Goal: Check status: Check status

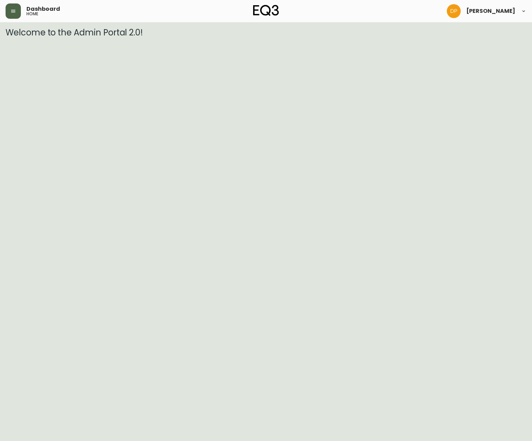
click at [10, 9] on button "button" at bounding box center [13, 10] width 15 height 15
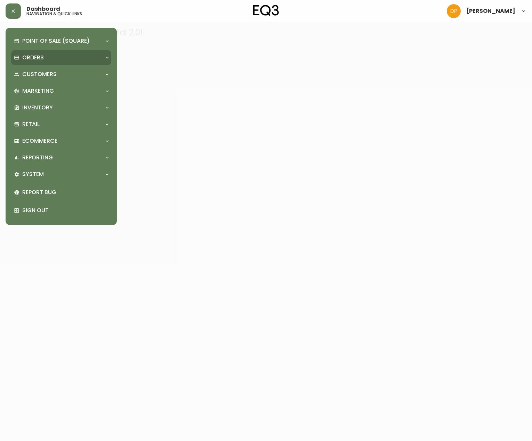
click at [35, 61] on p "Orders" at bounding box center [33, 58] width 22 height 8
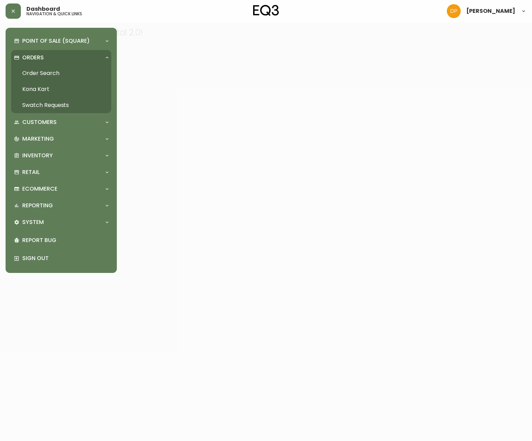
click at [64, 74] on link "Order Search" at bounding box center [61, 73] width 100 height 16
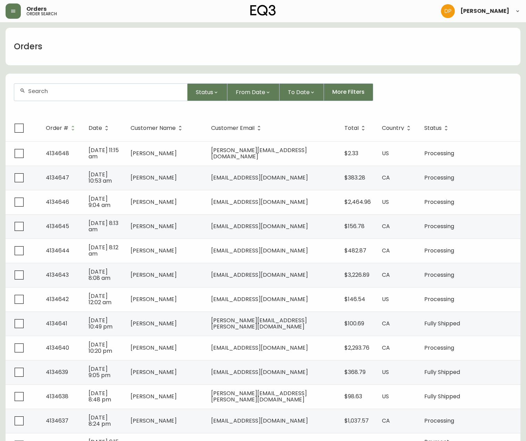
click at [93, 99] on div at bounding box center [100, 92] width 173 height 17
paste input "4134337"
type input "4134337"
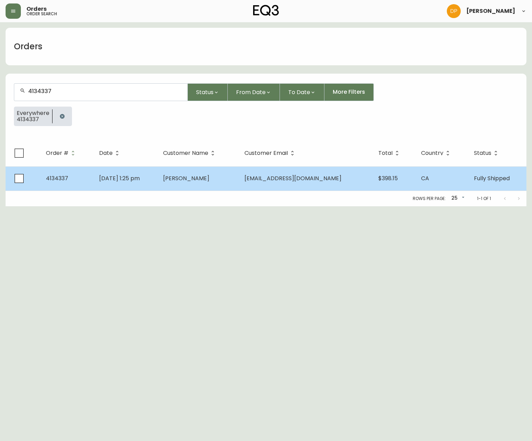
click at [119, 178] on span "Jul 26 2025, 1:25 pm" at bounding box center [119, 178] width 41 height 8
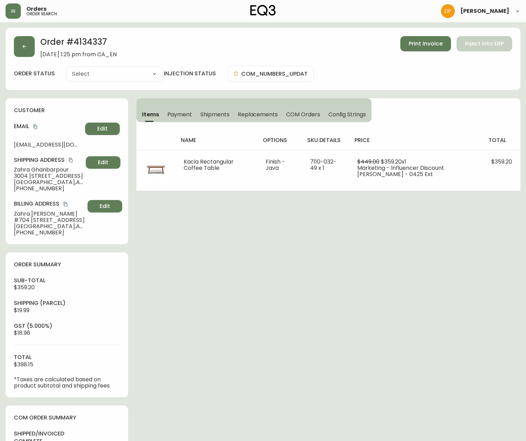
type input "Fully Shipped"
select select "FULLY_SHIPPED"
click at [69, 158] on icon "copy" at bounding box center [70, 160] width 5 height 5
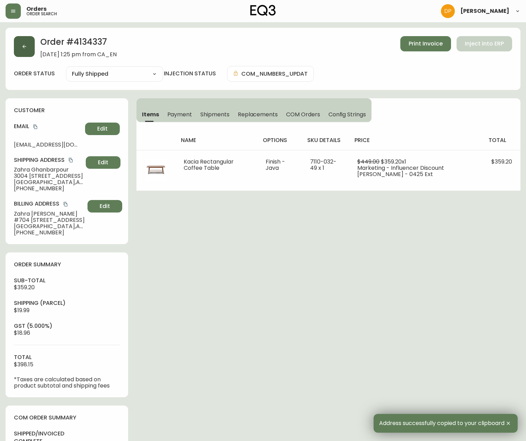
click at [22, 44] on icon "button" at bounding box center [25, 47] width 6 height 6
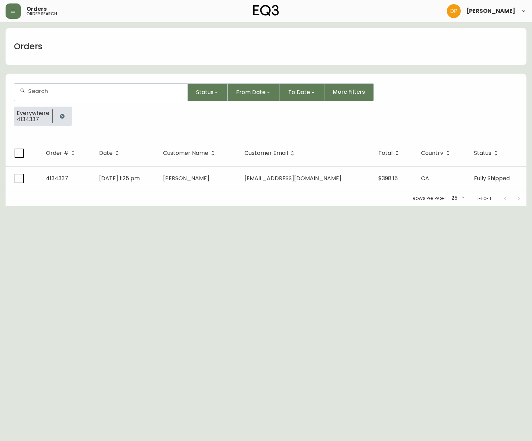
click at [88, 94] on input "text" at bounding box center [105, 91] width 154 height 7
click at [60, 117] on icon "button" at bounding box center [62, 116] width 5 height 5
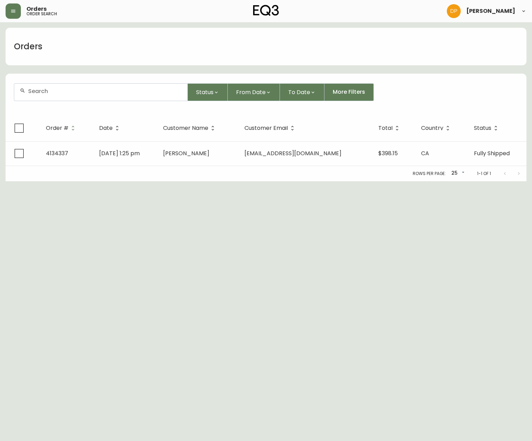
click at [47, 86] on div at bounding box center [100, 92] width 173 height 17
paste input "4134592"
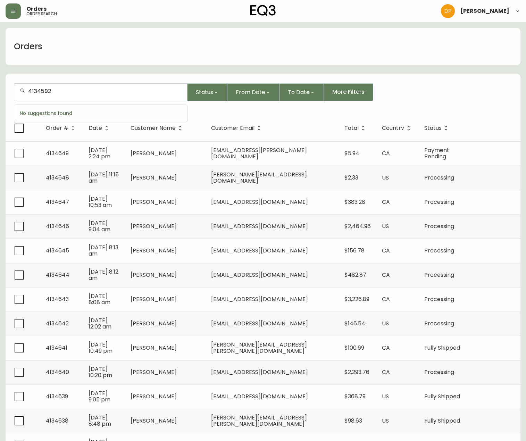
type input "4134592"
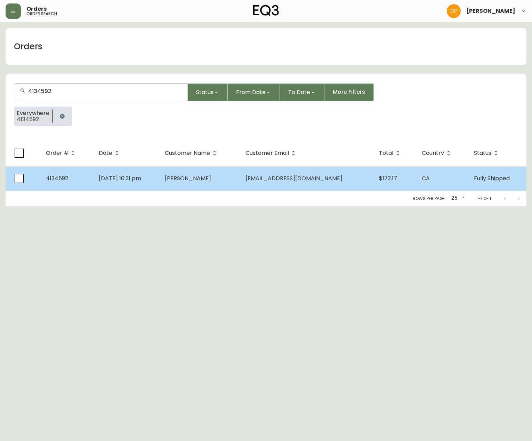
click at [186, 179] on td "Brayden Chou" at bounding box center [199, 178] width 81 height 24
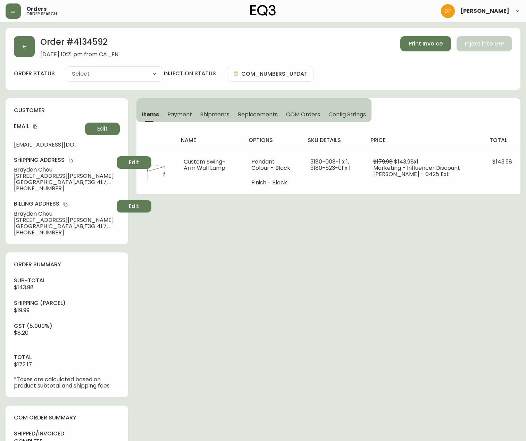
type input "Fully Shipped"
select select "FULLY_SHIPPED"
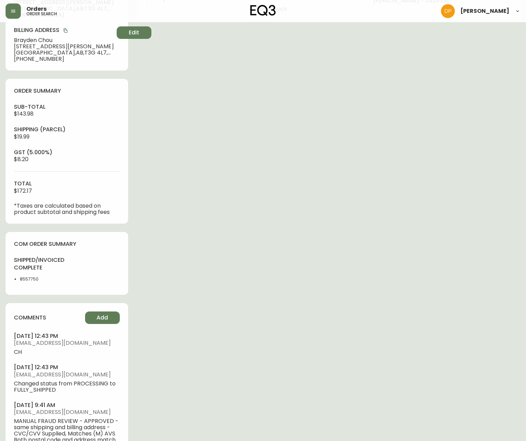
click at [31, 280] on li "8557750" at bounding box center [41, 279] width 43 height 6
copy li "8557750"
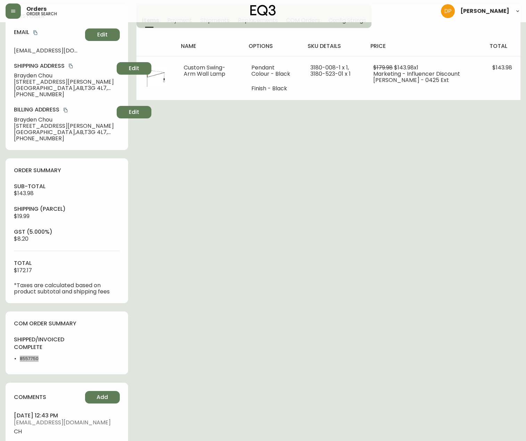
scroll to position [0, 0]
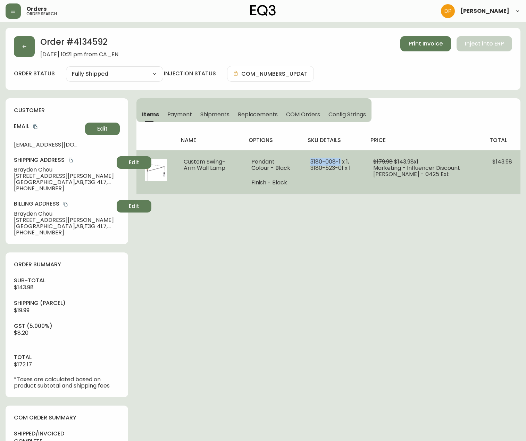
drag, startPoint x: 347, startPoint y: 163, endPoint x: 316, endPoint y: 163, distance: 31.6
click at [316, 163] on td "3180-008-1 x 1, 3180-523-01 x 1" at bounding box center [333, 172] width 63 height 44
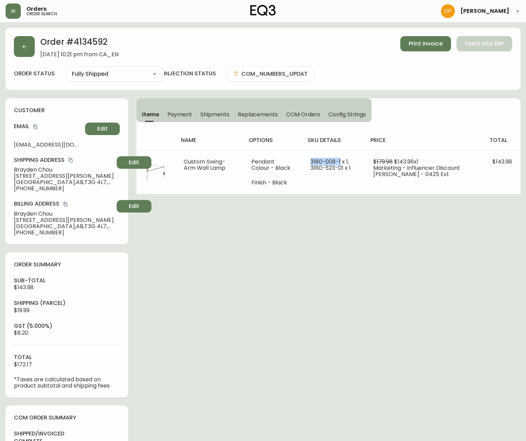
copy span "3180-008-1"
click at [70, 161] on icon "copy" at bounding box center [70, 160] width 5 height 5
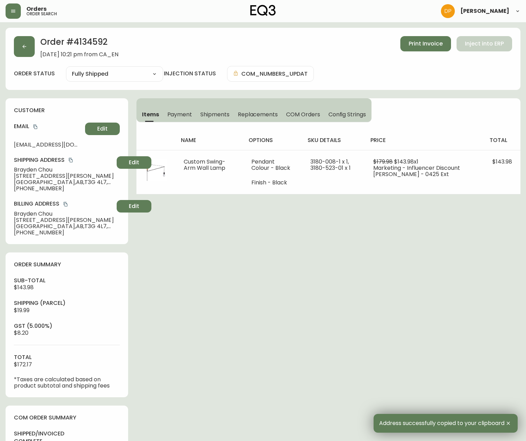
click at [206, 15] on div "Orders order search Danielle Pico" at bounding box center [263, 11] width 515 height 22
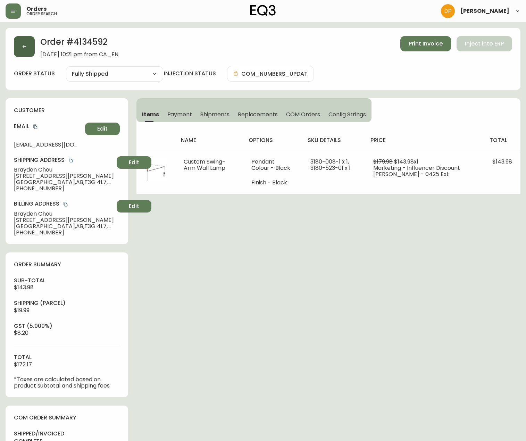
click at [34, 51] on button "button" at bounding box center [24, 46] width 21 height 21
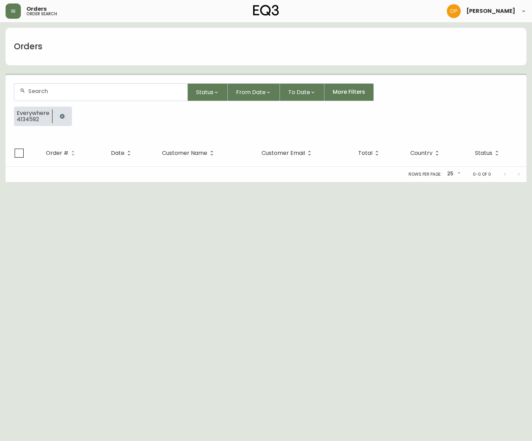
click at [106, 95] on div at bounding box center [100, 92] width 173 height 17
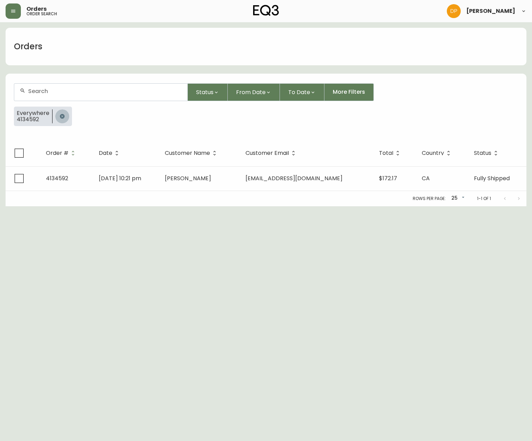
click at [63, 118] on icon "button" at bounding box center [62, 117] width 6 height 6
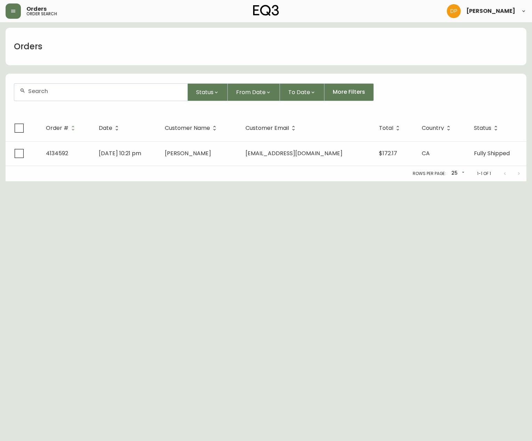
click at [61, 94] on input "text" at bounding box center [105, 91] width 154 height 7
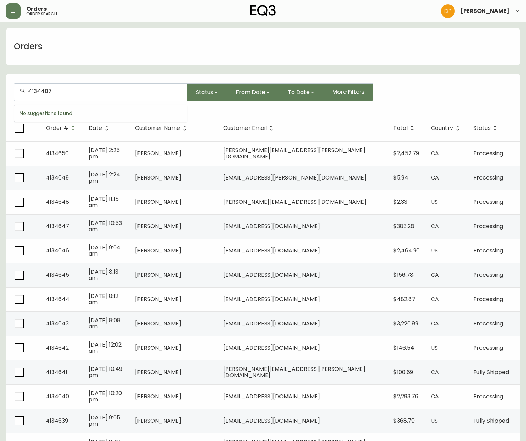
type input "4134407"
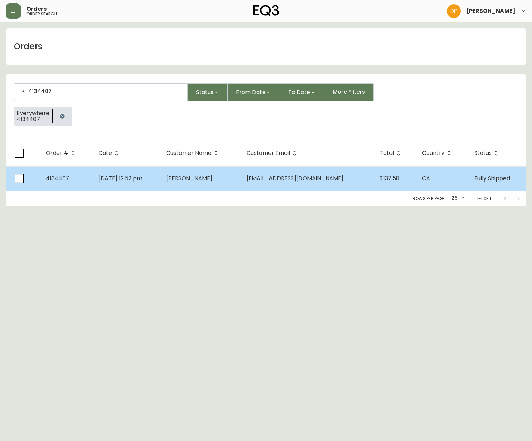
click at [160, 174] on td "[DATE] 12:52 pm" at bounding box center [126, 178] width 67 height 24
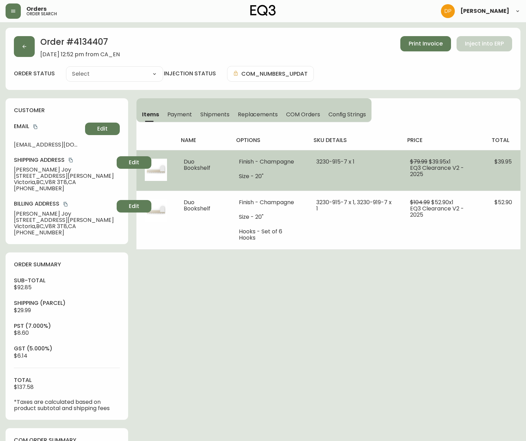
type input "Fully Shipped"
select select "FULLY_SHIPPED"
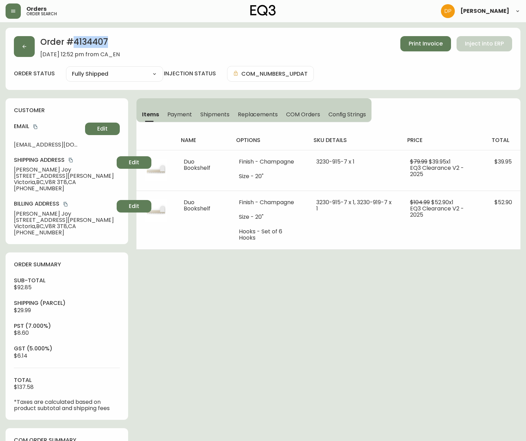
drag, startPoint x: 75, startPoint y: 45, endPoint x: 109, endPoint y: 41, distance: 34.3
click at [109, 41] on h2 "Order # 4134407" at bounding box center [80, 43] width 80 height 15
copy h2 "4134407"
click at [372, 257] on div "Order # 4134407 July 30, 2025 at 12:52 pm from CA_EN Print Invoice Inject into …" at bounding box center [263, 357] width 515 height 658
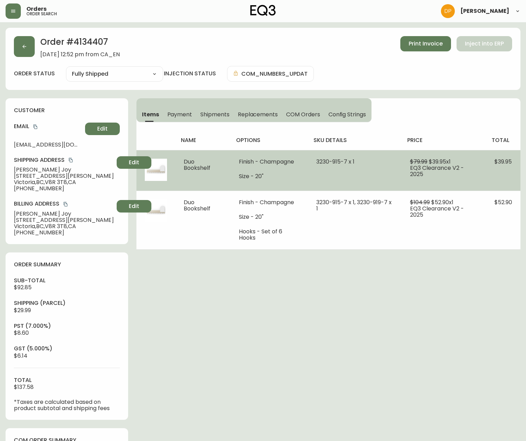
click at [344, 161] on span "3230-915-7 x 1" at bounding box center [336, 162] width 38 height 8
drag, startPoint x: 317, startPoint y: 162, endPoint x: 348, endPoint y: 158, distance: 31.2
click at [348, 158] on span "3230-915-7 x 1" at bounding box center [336, 162] width 38 height 8
copy span "[PHONE_NUMBER]"
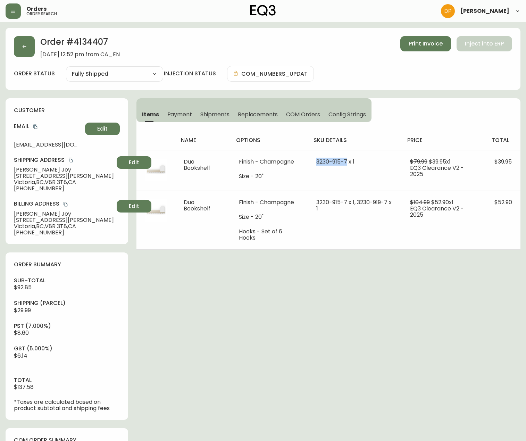
click at [429, 263] on div "Order # 4134407 July 30, 2025 at 12:52 pm from CA_EN Print Invoice Inject into …" at bounding box center [263, 357] width 515 height 658
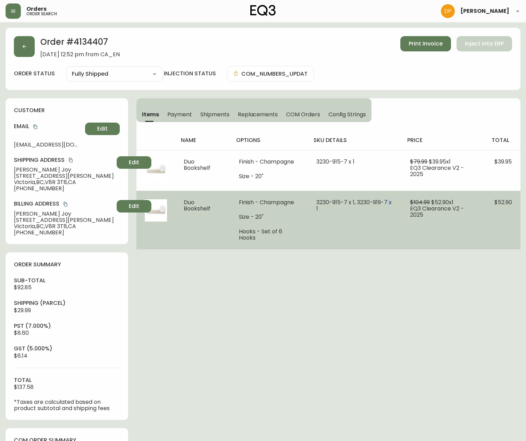
click at [388, 204] on span "3230-915-7 x 1, 3230-919-7 x 1" at bounding box center [354, 205] width 75 height 14
click at [359, 203] on span "3230-915-7 x 1, 3230-919-7 x 1" at bounding box center [354, 205] width 75 height 14
drag, startPoint x: 358, startPoint y: 203, endPoint x: 388, endPoint y: 200, distance: 30.4
click at [388, 200] on span "3230-915-7 x 1, 3230-919-7 x 1" at bounding box center [354, 205] width 75 height 14
copy span "[PHONE_NUMBER]"
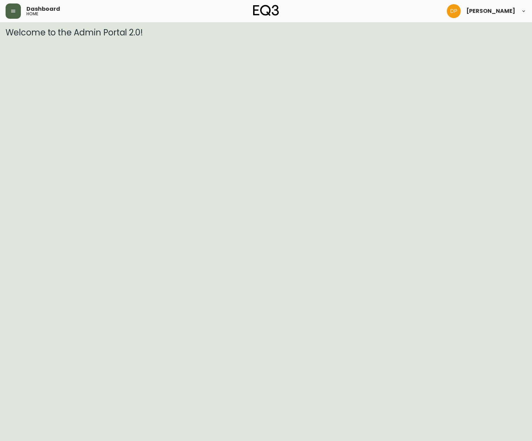
click at [13, 12] on icon "button" at bounding box center [13, 11] width 6 height 6
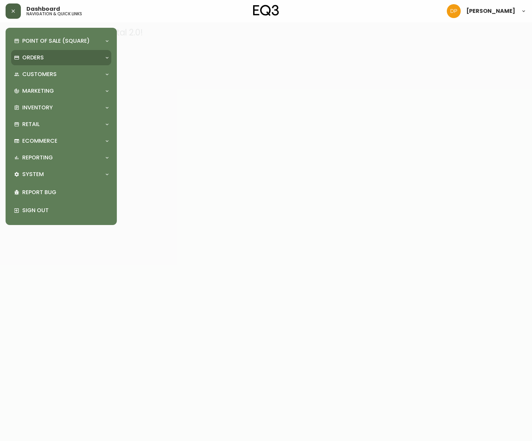
click at [56, 54] on div "Orders" at bounding box center [58, 58] width 88 height 8
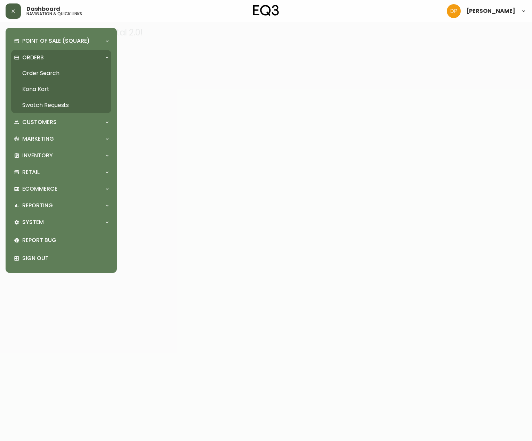
click at [66, 73] on link "Order Search" at bounding box center [61, 73] width 100 height 16
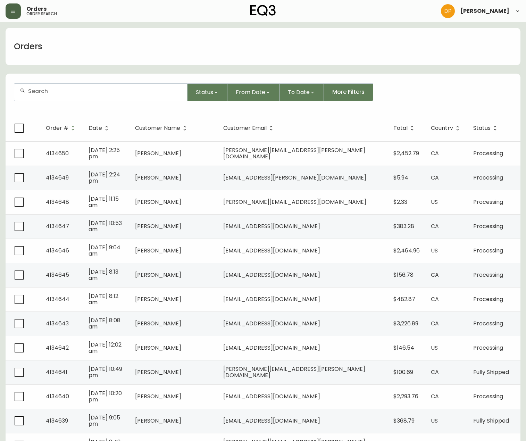
click at [81, 93] on input "text" at bounding box center [105, 91] width 154 height 7
paste input "4134407"
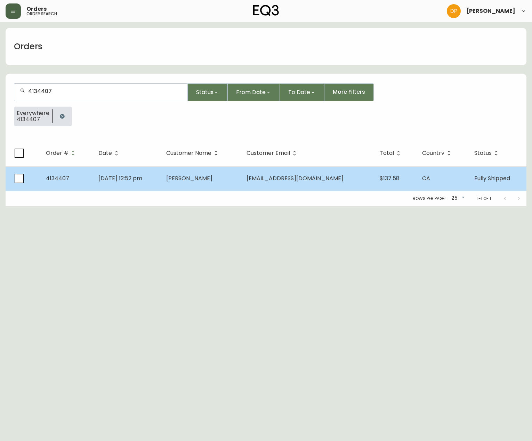
type input "4134407"
click at [159, 170] on td "[DATE] 12:52 pm" at bounding box center [126, 178] width 67 height 24
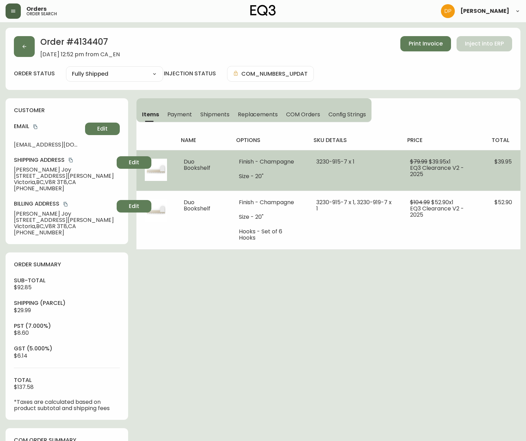
type input "Fully Shipped"
select select "FULLY_SHIPPED"
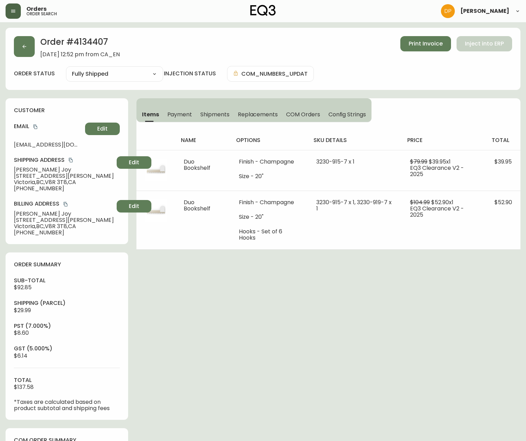
click at [72, 157] on button "copy" at bounding box center [70, 160] width 7 height 7
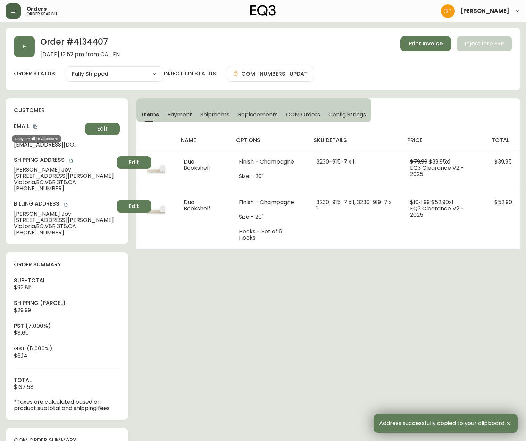
click at [34, 127] on icon "copy" at bounding box center [35, 127] width 4 height 5
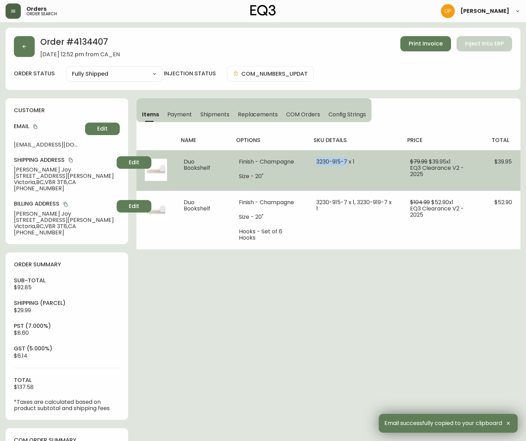
drag, startPoint x: 315, startPoint y: 160, endPoint x: 348, endPoint y: 159, distance: 32.7
click at [348, 159] on td "3230-915-7 x 1" at bounding box center [355, 170] width 94 height 41
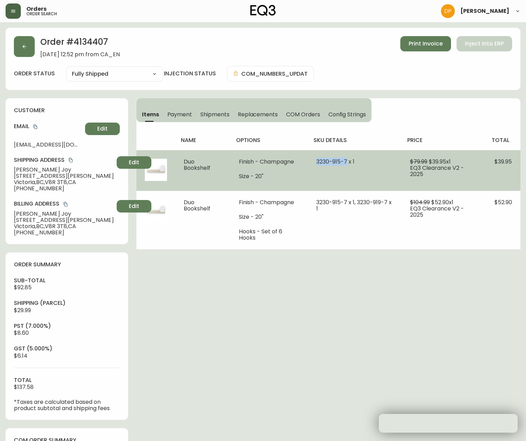
copy span "[PHONE_NUMBER]"
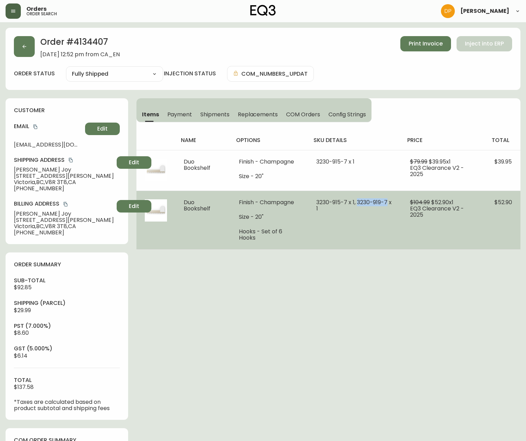
drag, startPoint x: 358, startPoint y: 203, endPoint x: 387, endPoint y: 197, distance: 30.3
click at [387, 197] on td "3230-915-7 x 1, 3230-919-7 x 1" at bounding box center [355, 220] width 94 height 59
copy span "[PHONE_NUMBER]"
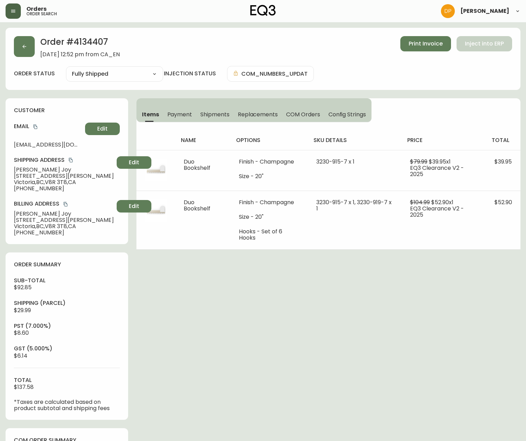
click at [453, 71] on div "order status Fully Shipped Cancelled Fully Shipped injection status COM_NUMBERS…" at bounding box center [263, 74] width 499 height 16
click at [23, 52] on button "button" at bounding box center [24, 46] width 21 height 21
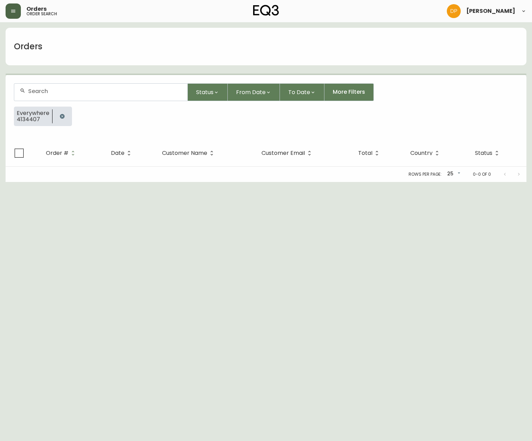
click at [61, 92] on input "text" at bounding box center [105, 91] width 154 height 7
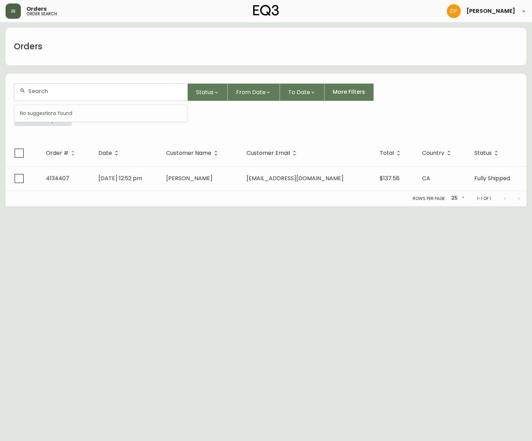
click at [61, 125] on div at bounding box center [61, 116] width 19 height 19
click at [62, 114] on icon "button" at bounding box center [62, 116] width 5 height 5
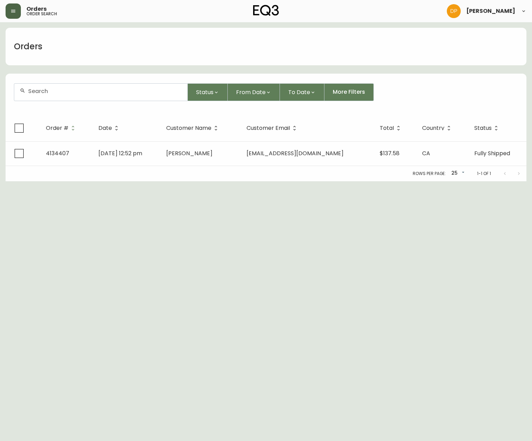
click at [37, 96] on div at bounding box center [100, 92] width 173 height 17
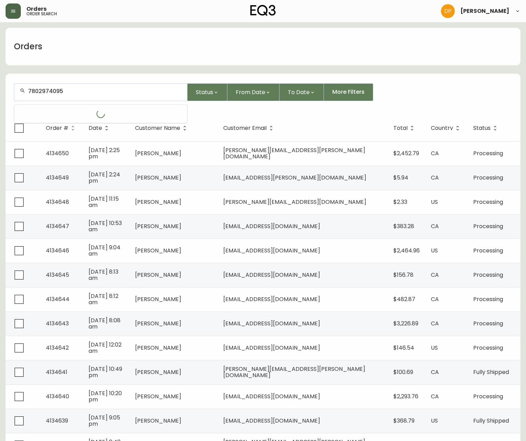
type input "7802974095"
